Goal: Find specific page/section: Find specific page/section

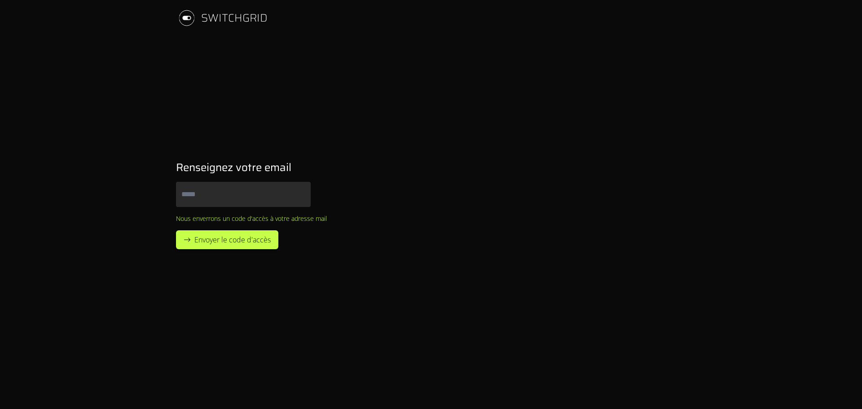
click at [237, 192] on input "Email" at bounding box center [243, 194] width 135 height 25
type input "**********"
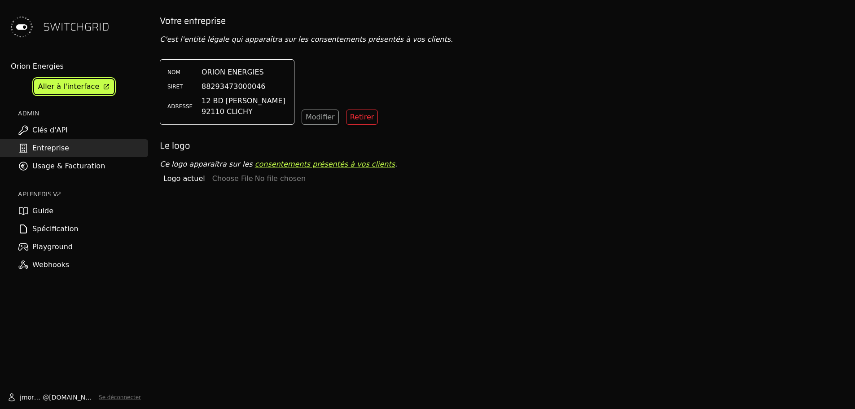
click at [71, 85] on div "Aller à l'interface" at bounding box center [68, 86] width 61 height 11
